Goal: Navigation & Orientation: Find specific page/section

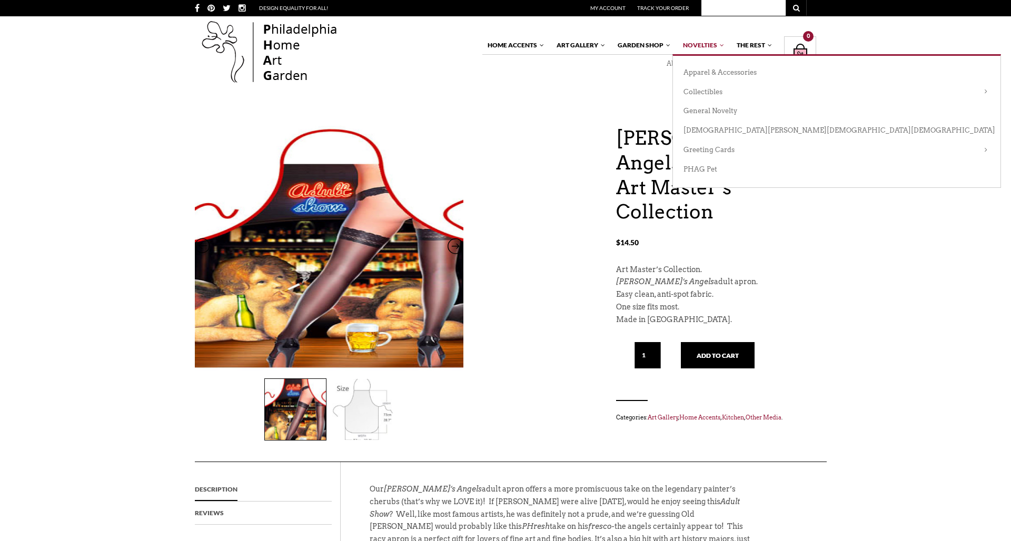
scroll to position [-2, 1]
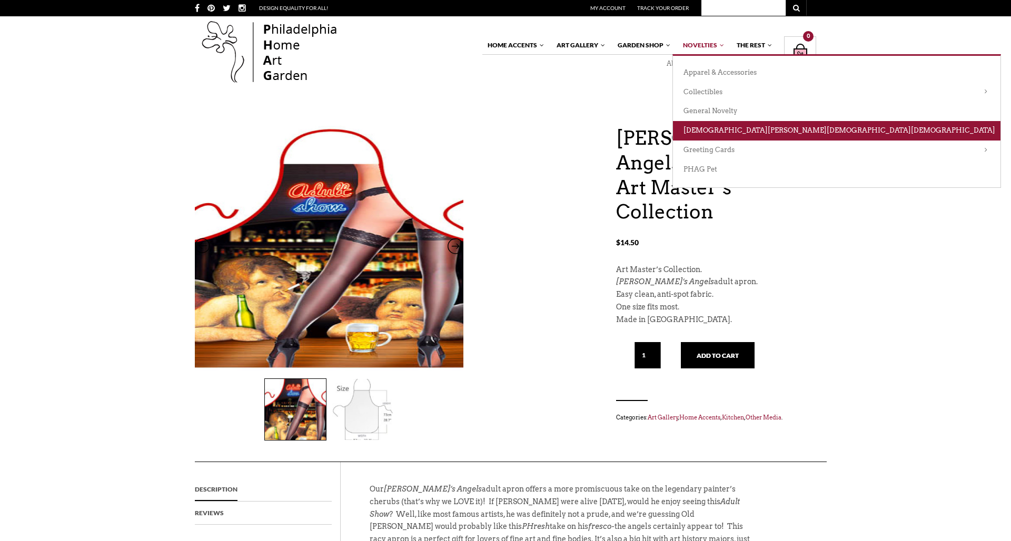
click at [705, 131] on link "[DEMOGRAPHIC_DATA][PERSON_NAME][DEMOGRAPHIC_DATA][DEMOGRAPHIC_DATA]" at bounding box center [836, 130] width 327 height 19
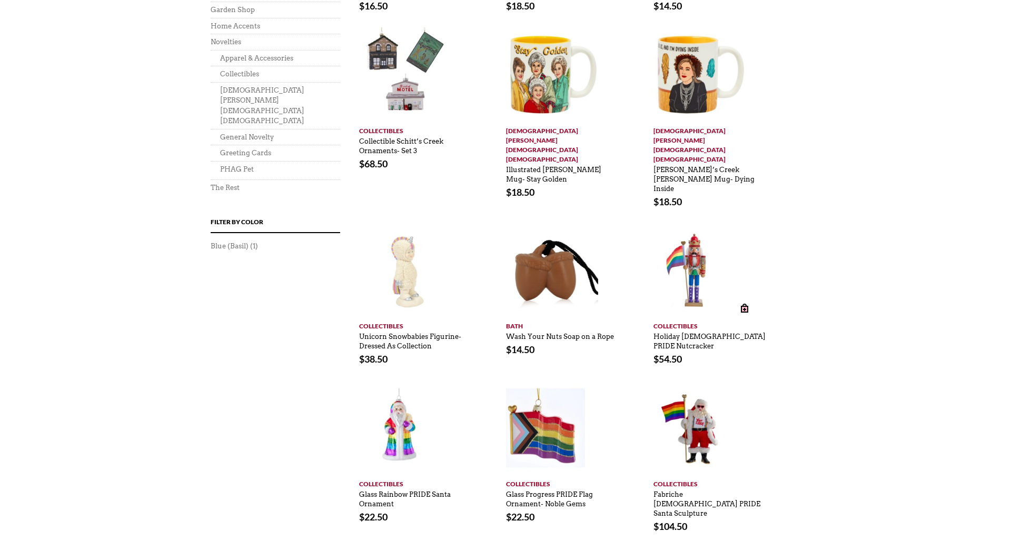
scroll to position [710, 1]
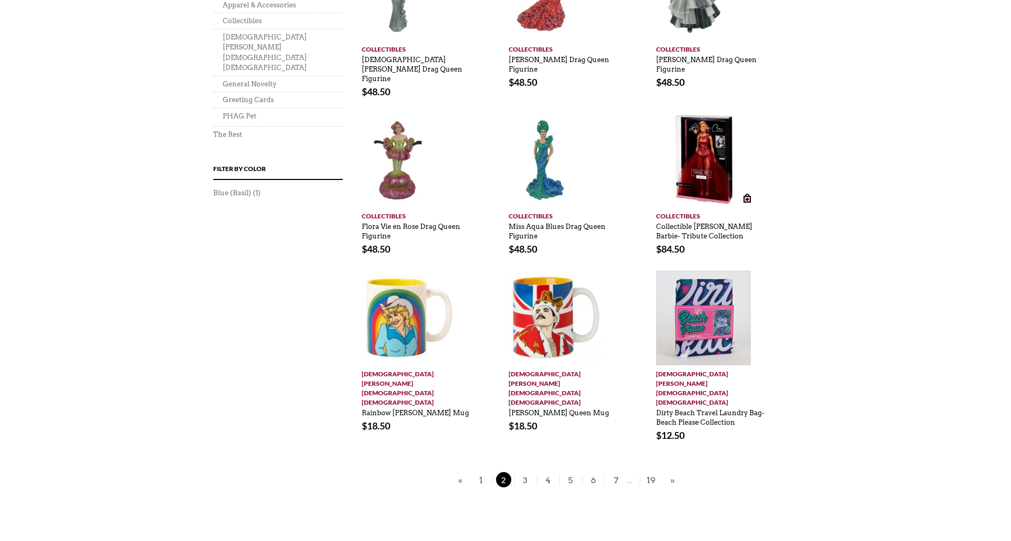
scroll to position [688, 0]
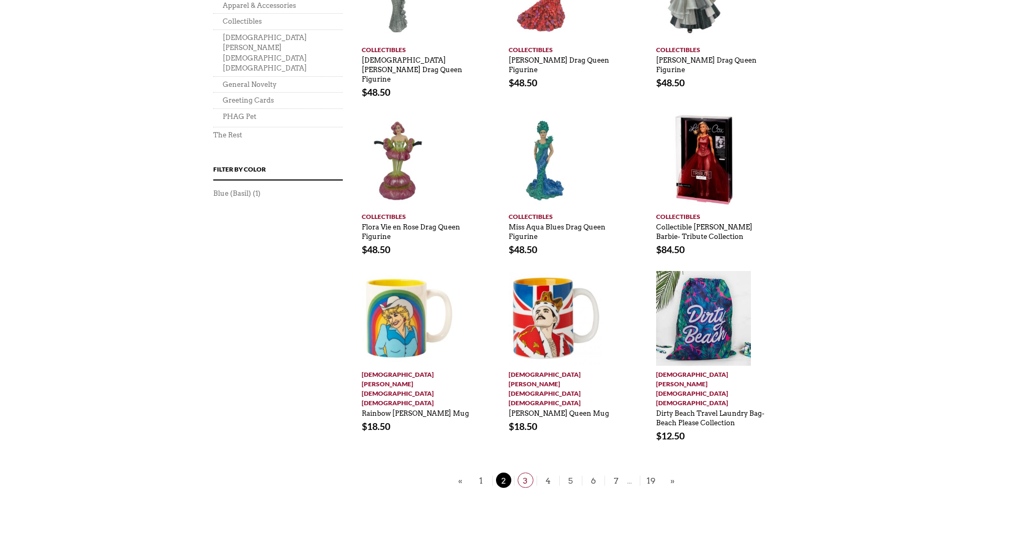
click at [526, 473] on span "3" at bounding box center [526, 480] width 16 height 15
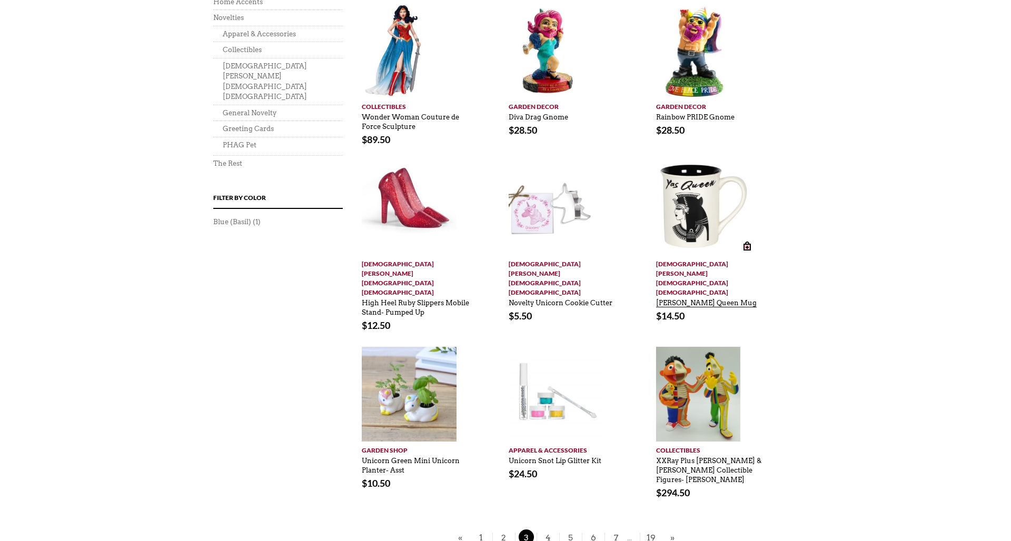
scroll to position [661, 0]
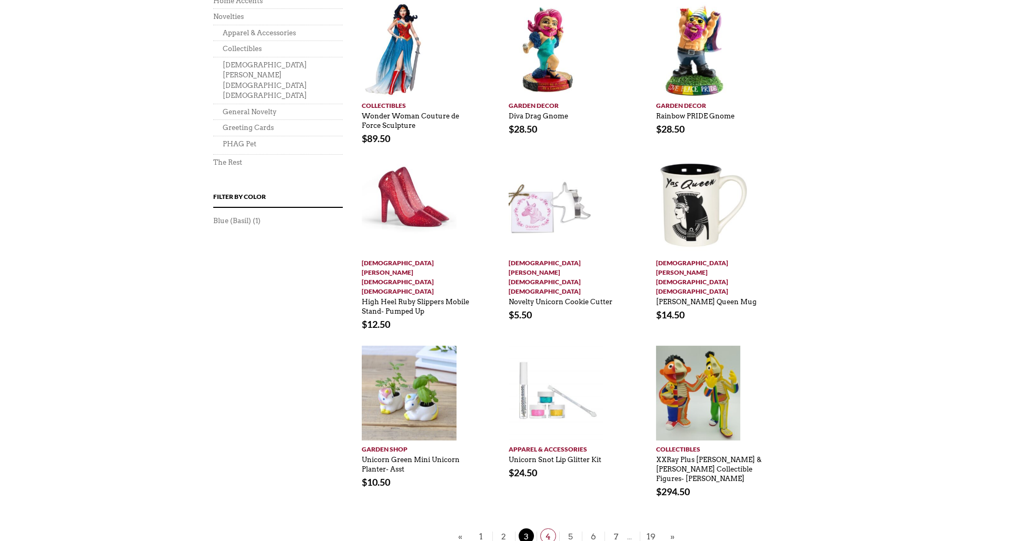
click at [547, 529] on span "4" at bounding box center [548, 536] width 16 height 15
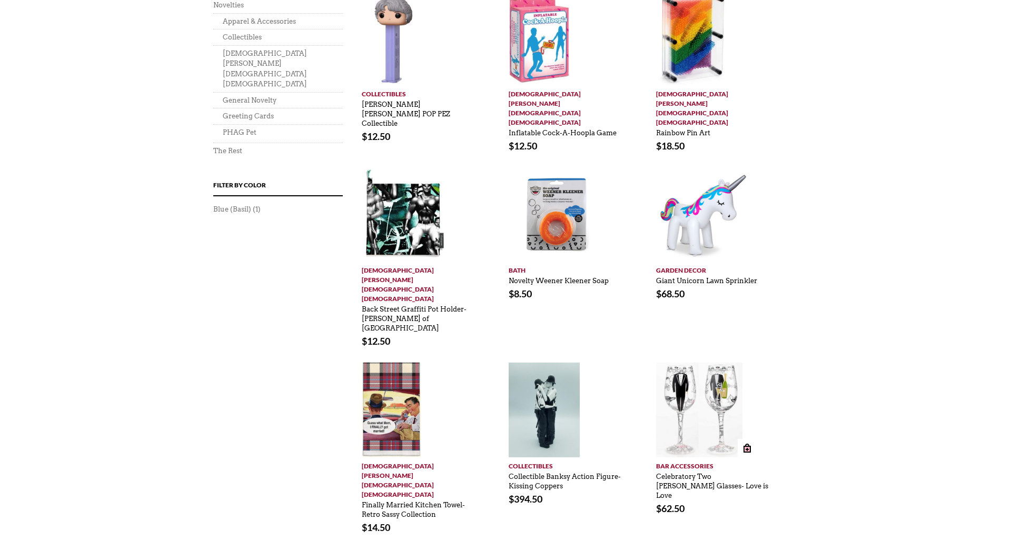
scroll to position [673, 0]
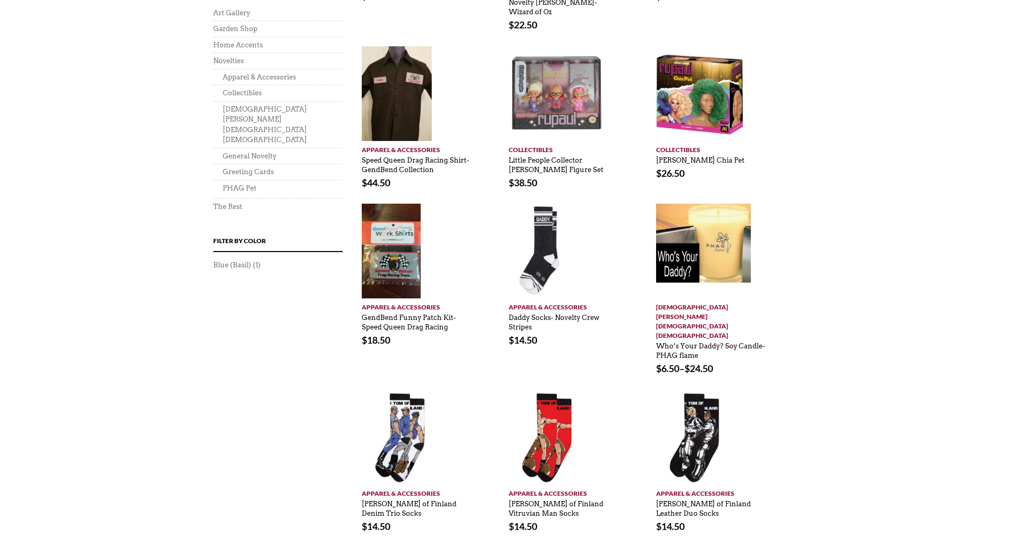
scroll to position [619, 0]
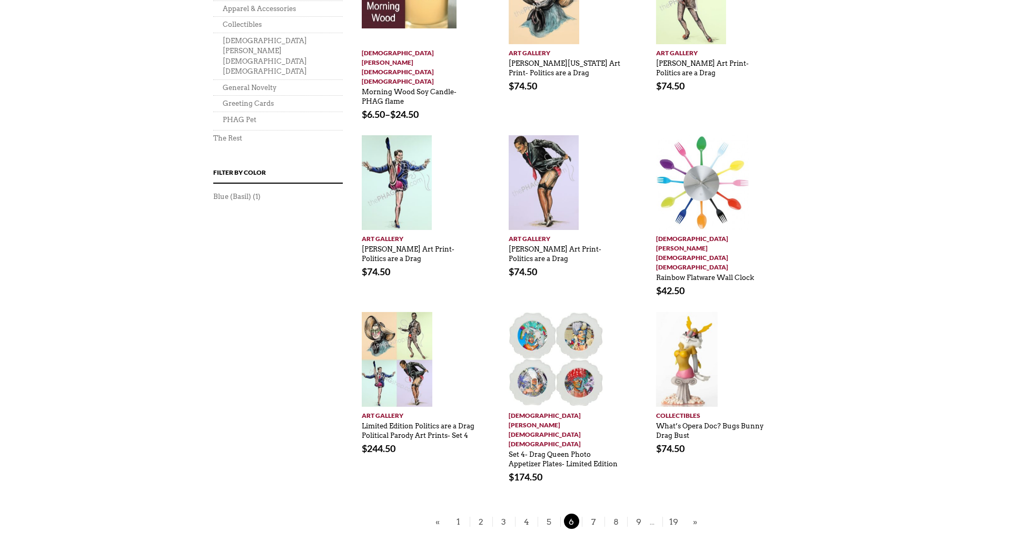
scroll to position [687, 0]
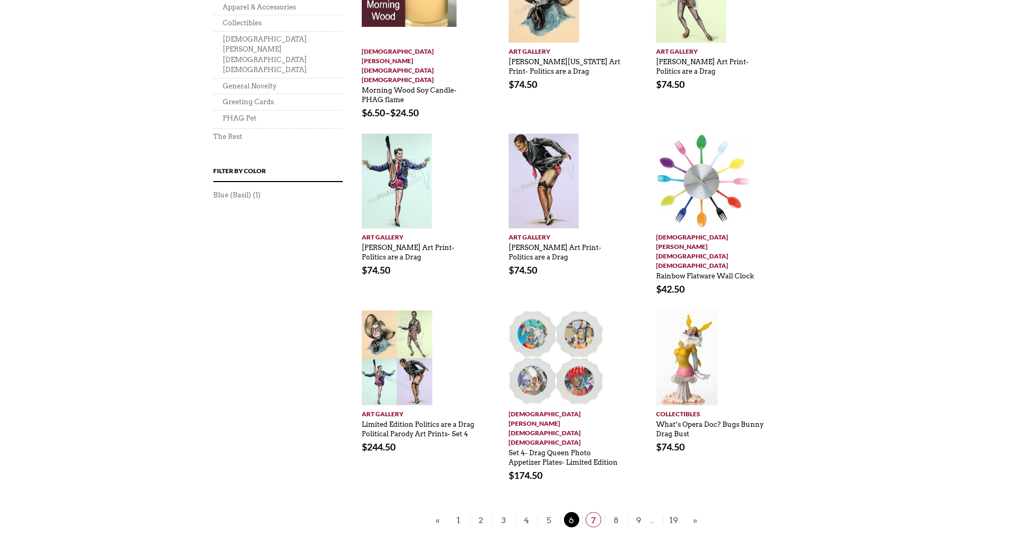
click at [595, 512] on span "7" at bounding box center [593, 519] width 16 height 15
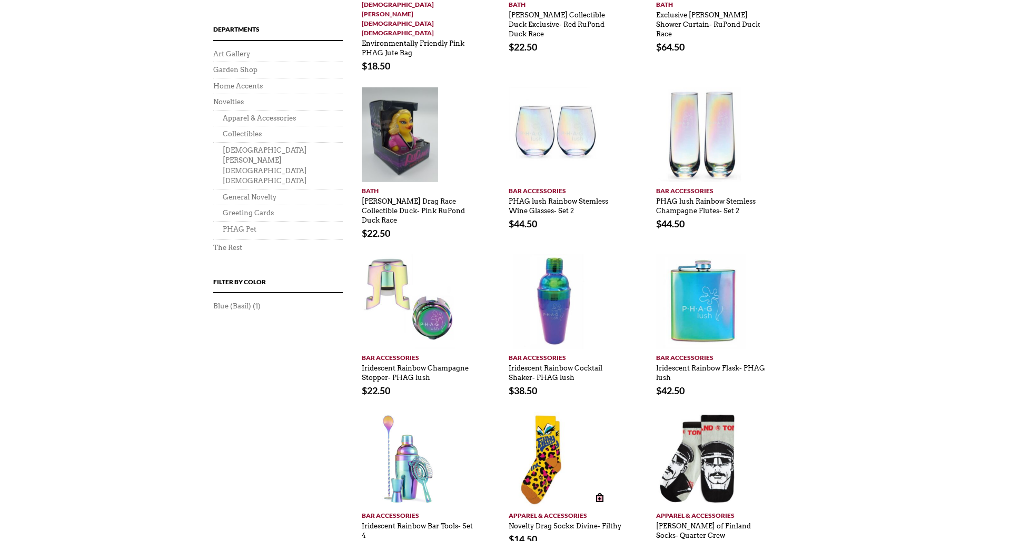
scroll to position [578, 0]
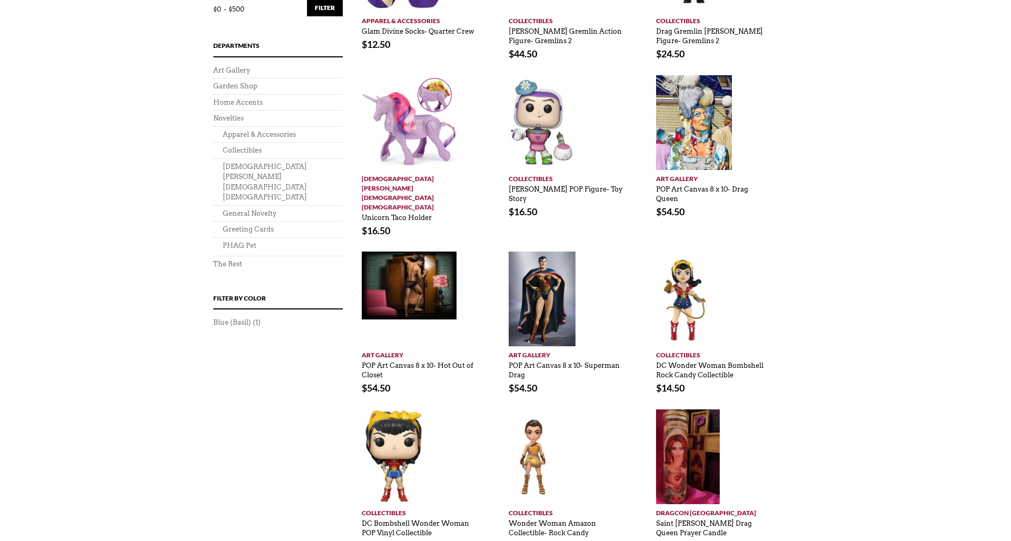
scroll to position [559, 0]
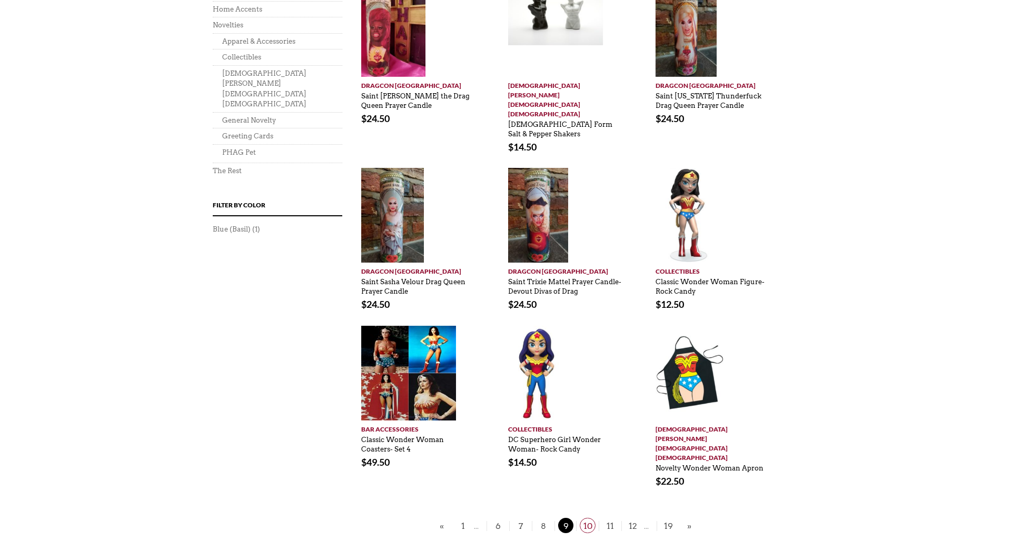
scroll to position [651, 1]
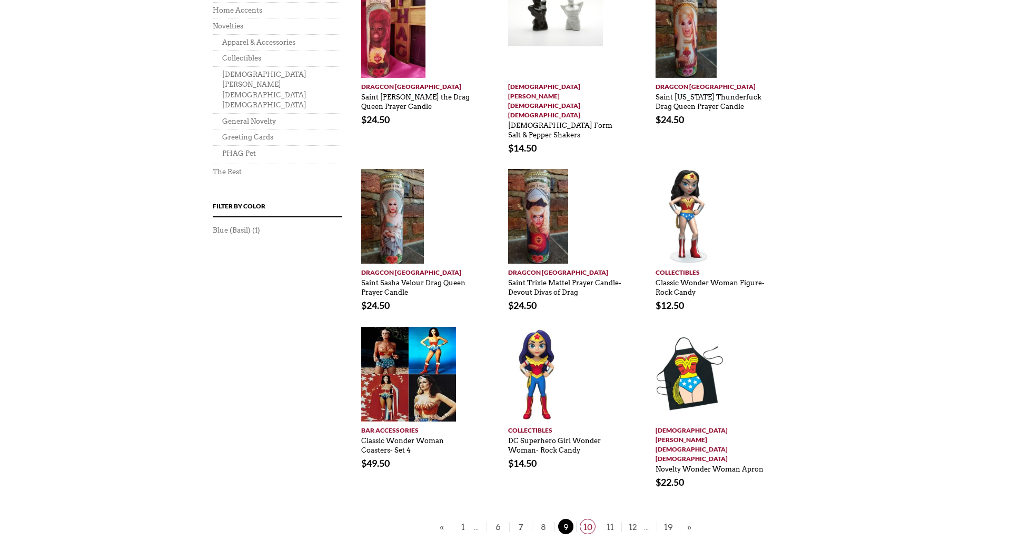
click at [594, 519] on span "10" at bounding box center [588, 526] width 16 height 15
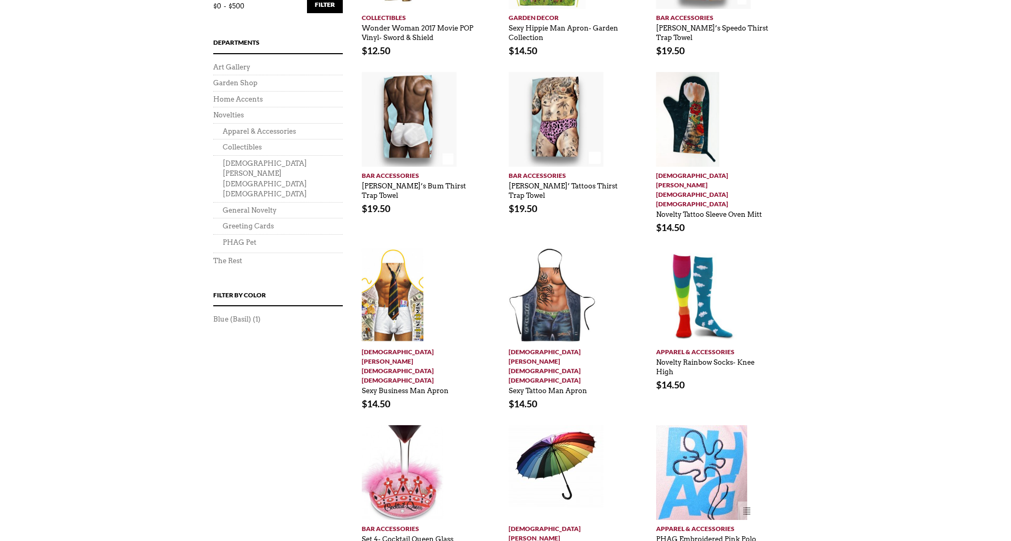
scroll to position [568, 0]
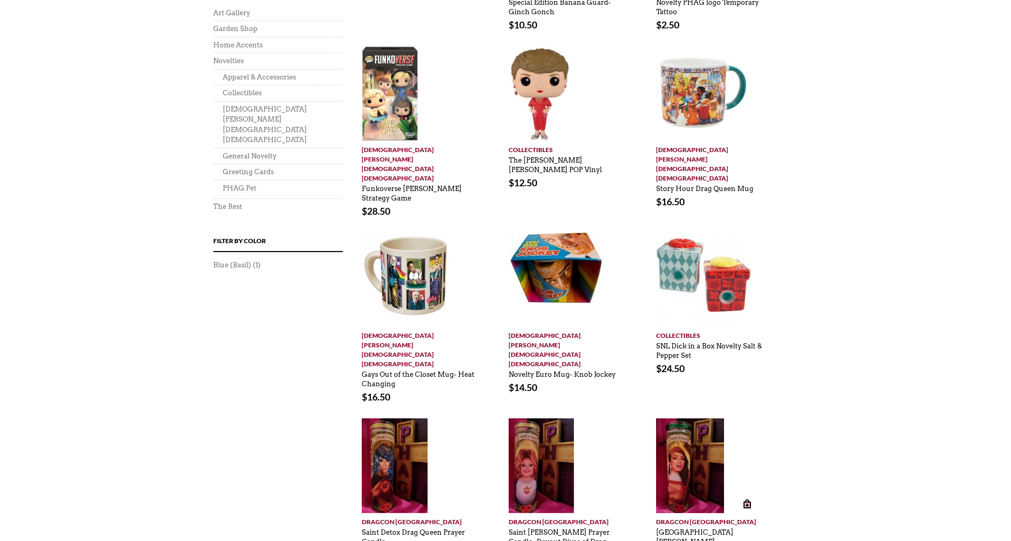
scroll to position [619, 0]
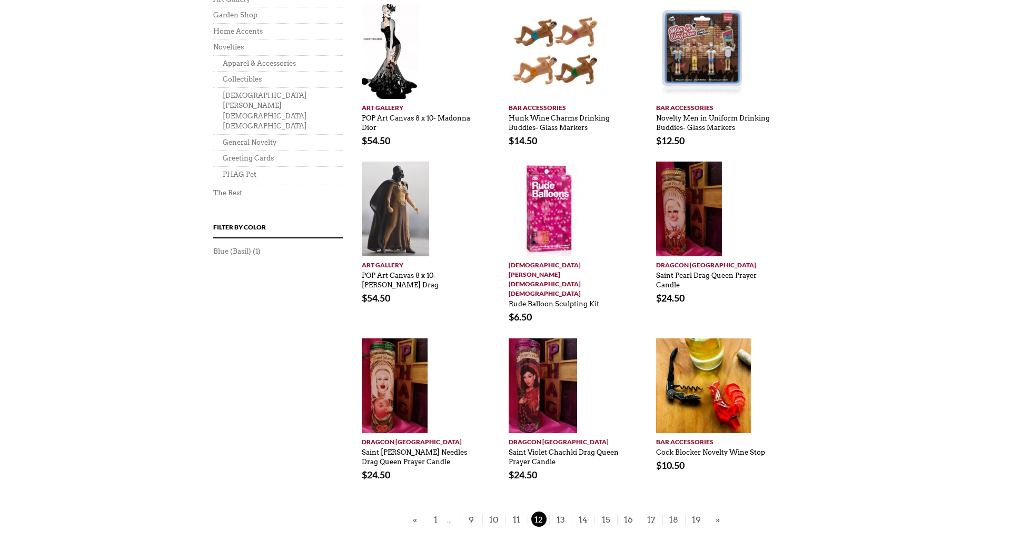
scroll to position [639, 0]
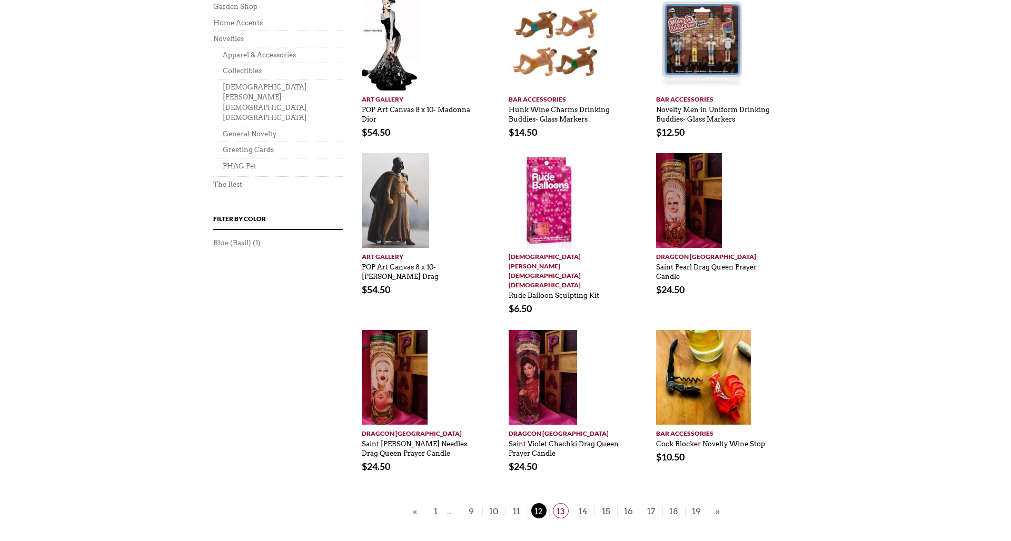
click at [562, 503] on span "13" at bounding box center [561, 510] width 16 height 15
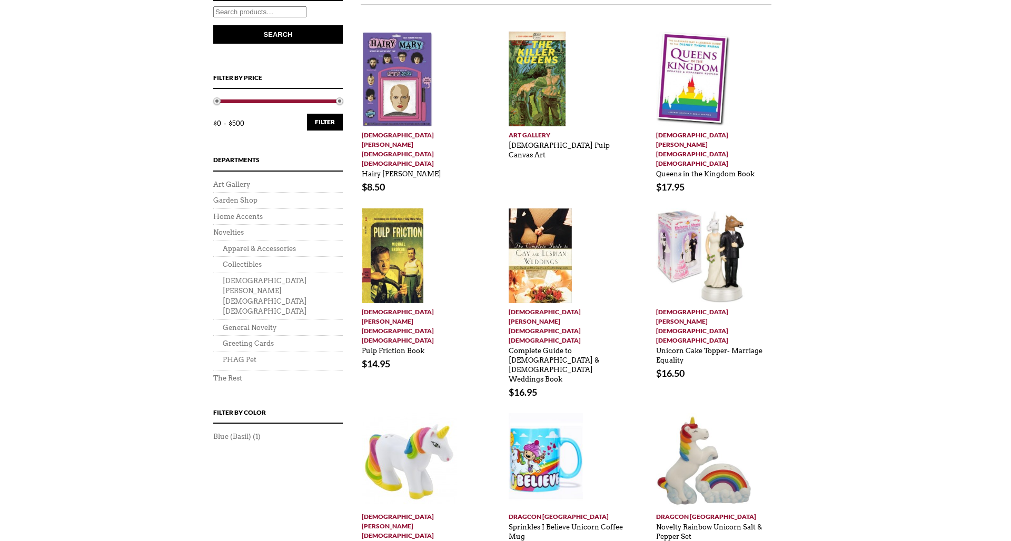
scroll to position [443, 0]
